Goal: Task Accomplishment & Management: Complete application form

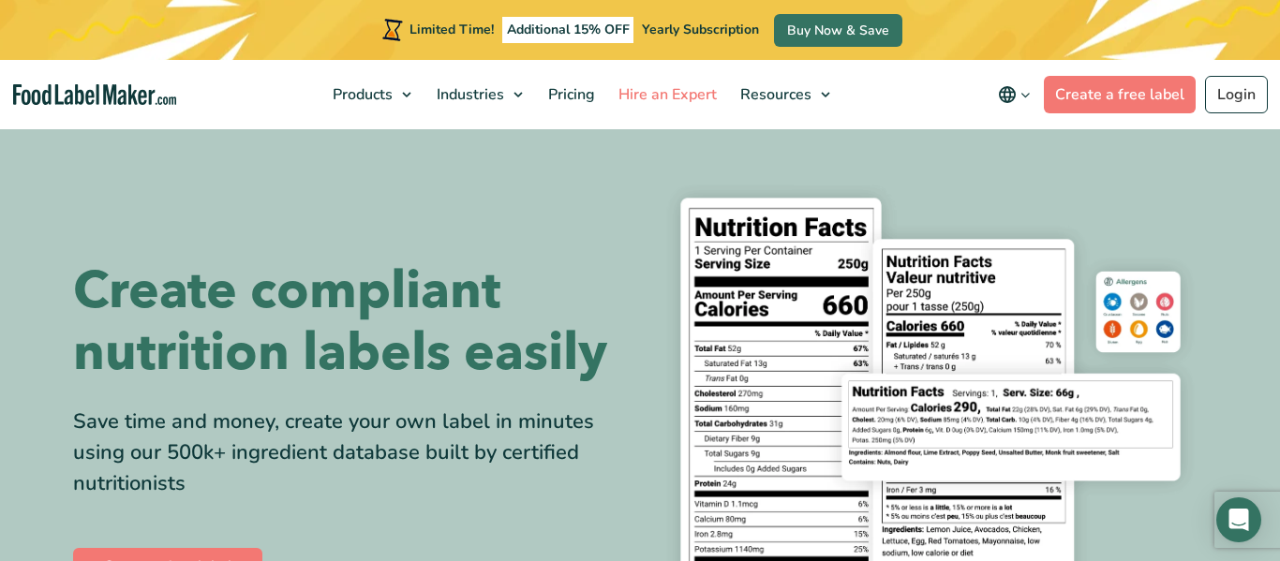
click at [629, 85] on span "Hire an Expert" at bounding box center [666, 94] width 106 height 21
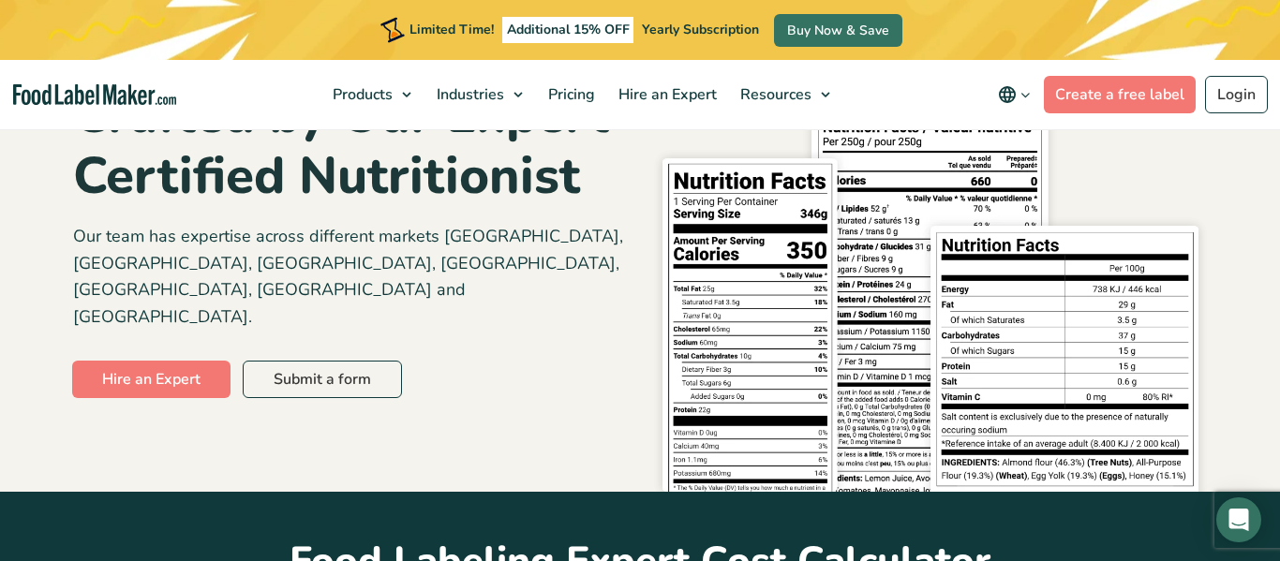
scroll to position [249, 0]
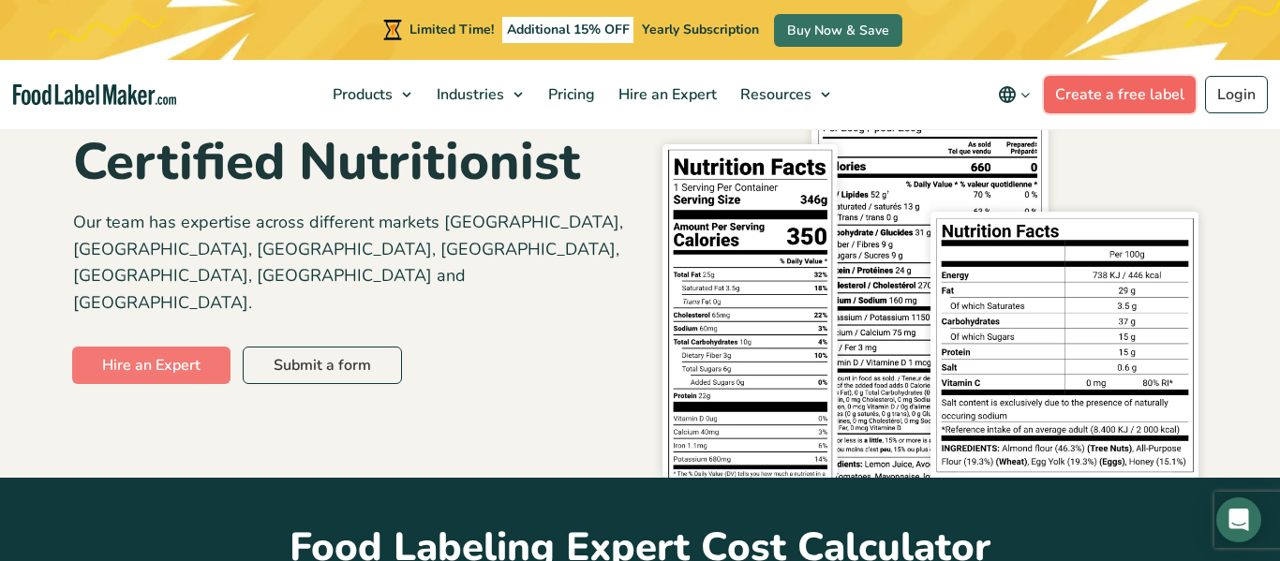
click at [1169, 99] on link "Create a free label" at bounding box center [1120, 94] width 152 height 37
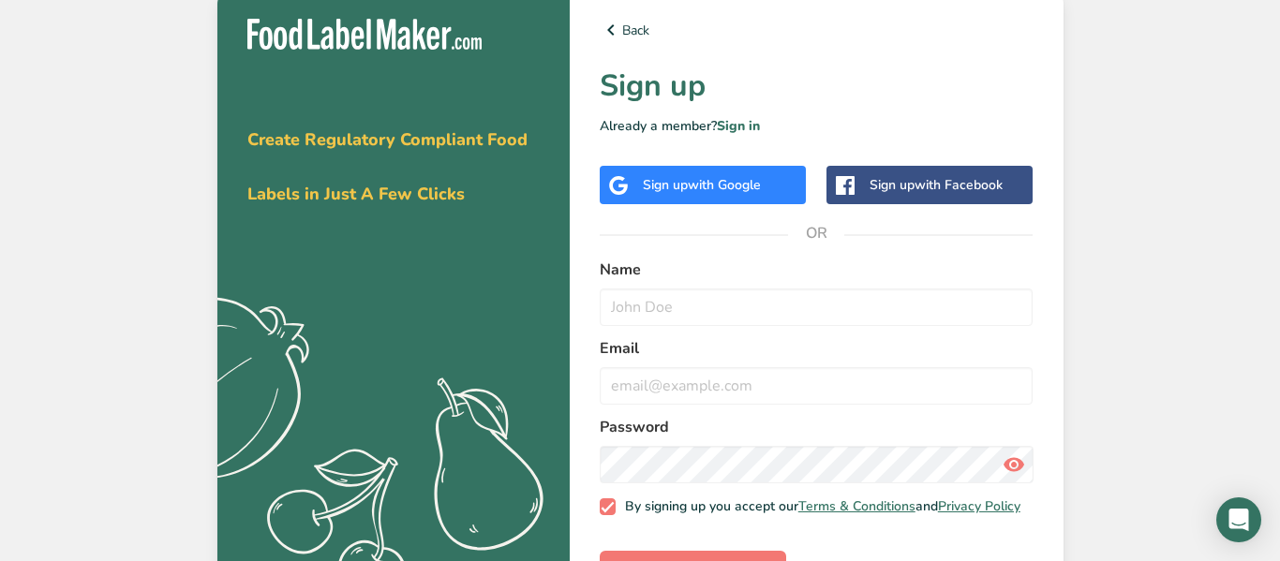
click at [740, 193] on span "with Google" at bounding box center [724, 185] width 73 height 18
